Goal: Navigation & Orientation: Find specific page/section

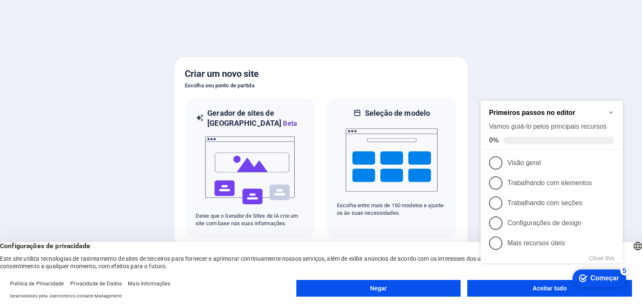
click at [606, 66] on div at bounding box center [321, 152] width 642 height 305
click at [610, 109] on icon "Minimize checklist" at bounding box center [611, 111] width 7 height 7
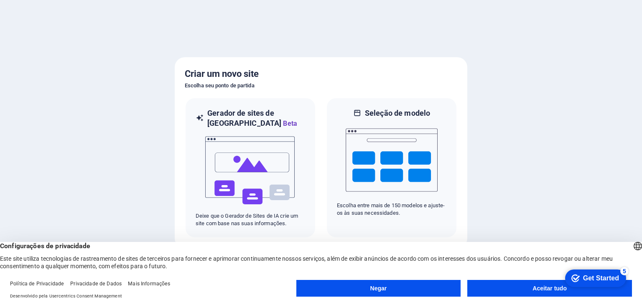
click at [414, 285] on button "Negar" at bounding box center [379, 288] width 165 height 17
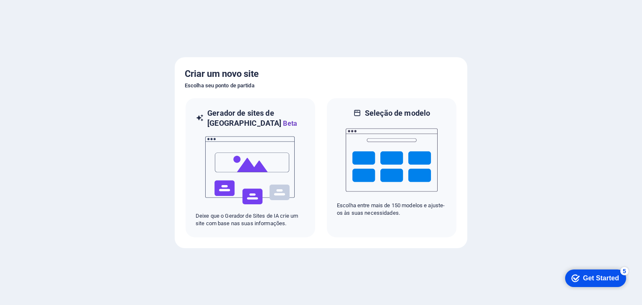
click at [595, 277] on div "Get Started" at bounding box center [601, 279] width 36 height 8
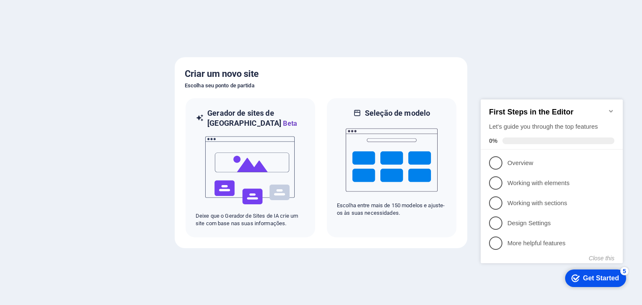
click at [612, 109] on icon "Minimize checklist" at bounding box center [611, 111] width 7 height 7
